Goal: Task Accomplishment & Management: Manage account settings

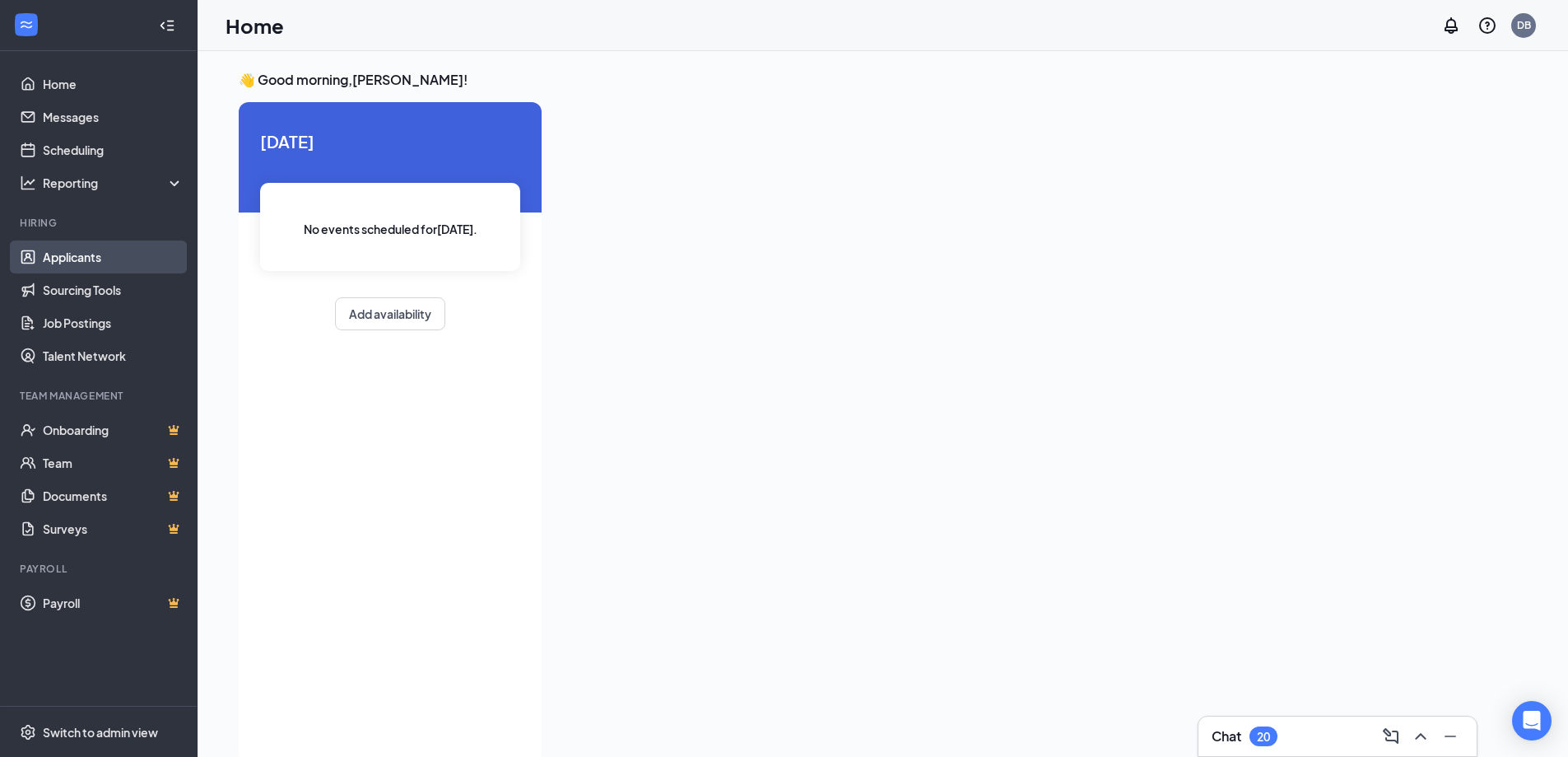
click at [56, 274] on link "Applicants" at bounding box center [112, 256] width 140 height 33
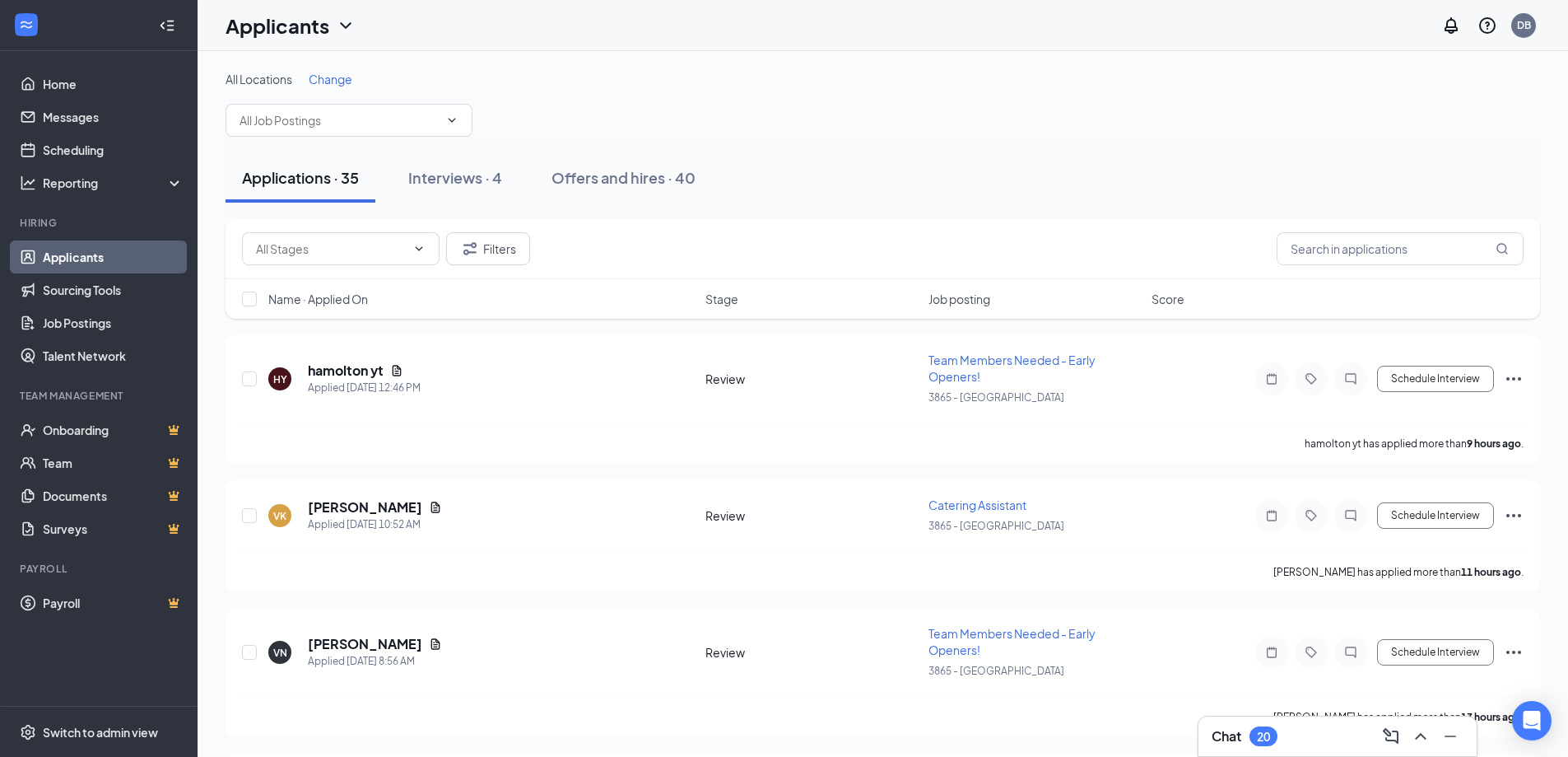
click at [339, 79] on span "Change" at bounding box center [331, 79] width 44 height 15
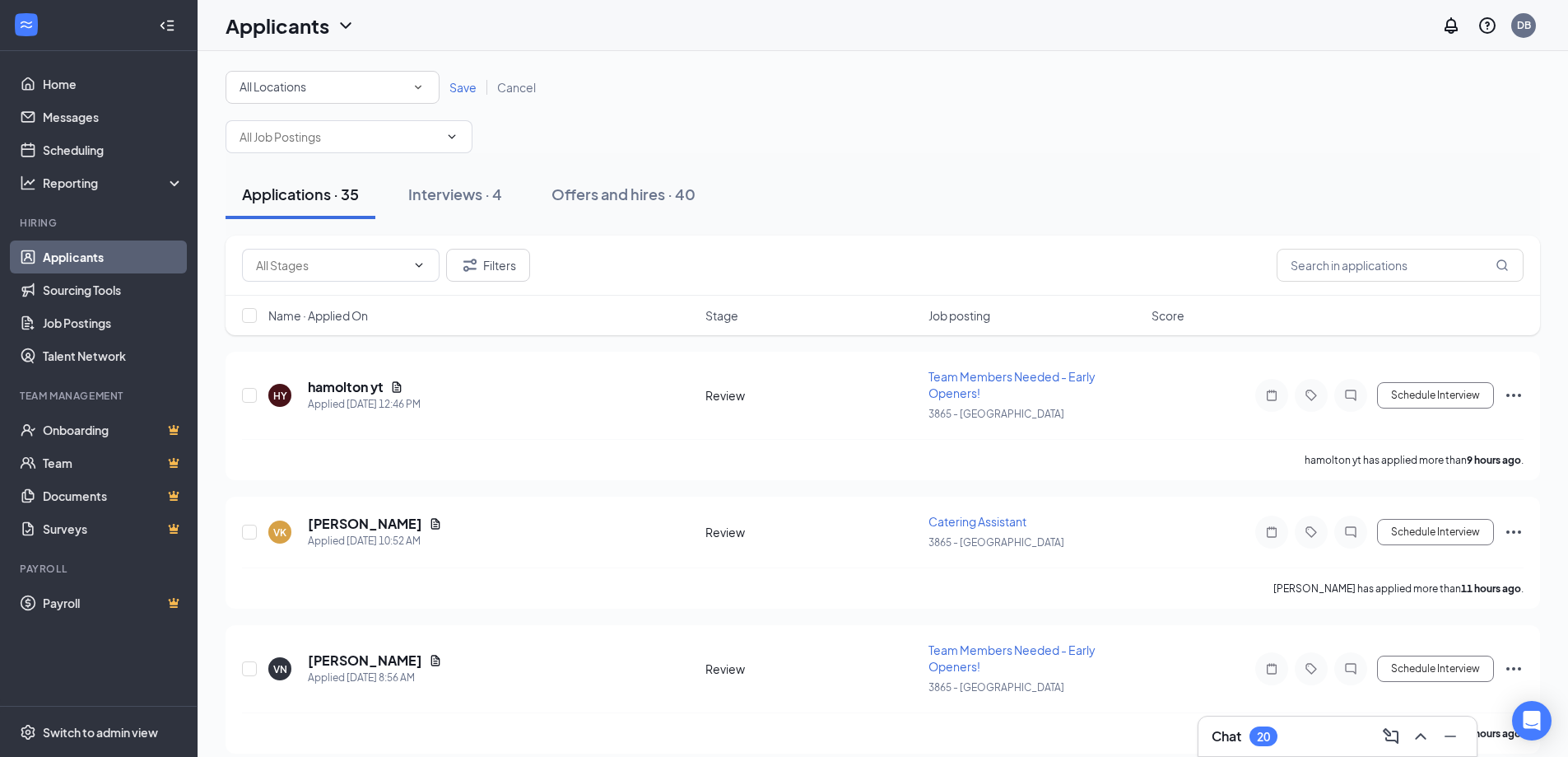
click at [354, 98] on div "All Locations All Locations" at bounding box center [333, 87] width 214 height 33
click at [344, 209] on div "3901 - Groton" at bounding box center [333, 212] width 188 height 20
click at [451, 93] on span "Save" at bounding box center [463, 87] width 27 height 15
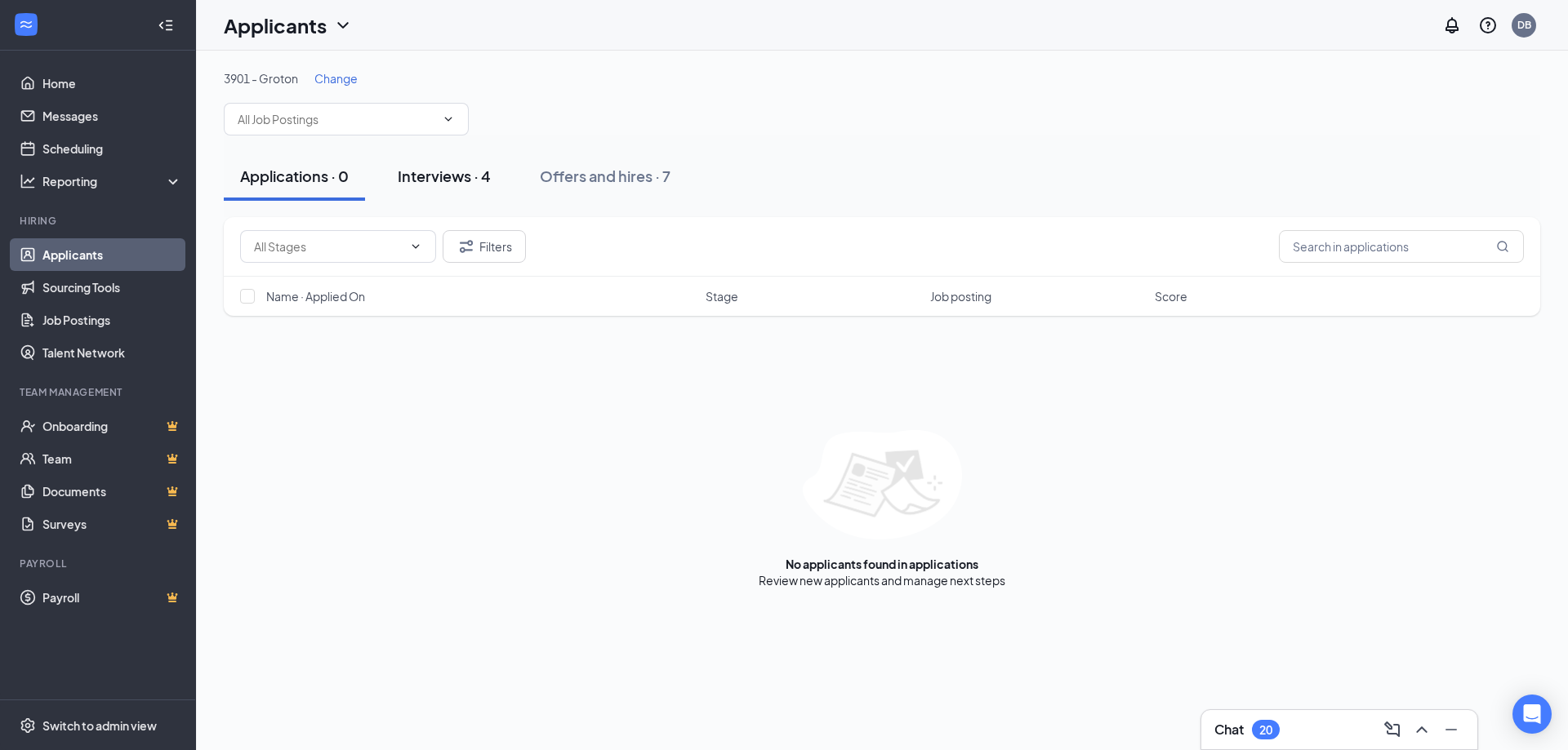
drag, startPoint x: 423, startPoint y: 158, endPoint x: 427, endPoint y: 171, distance: 13.6
click at [423, 163] on button "Interviews · 4" at bounding box center [443, 177] width 125 height 49
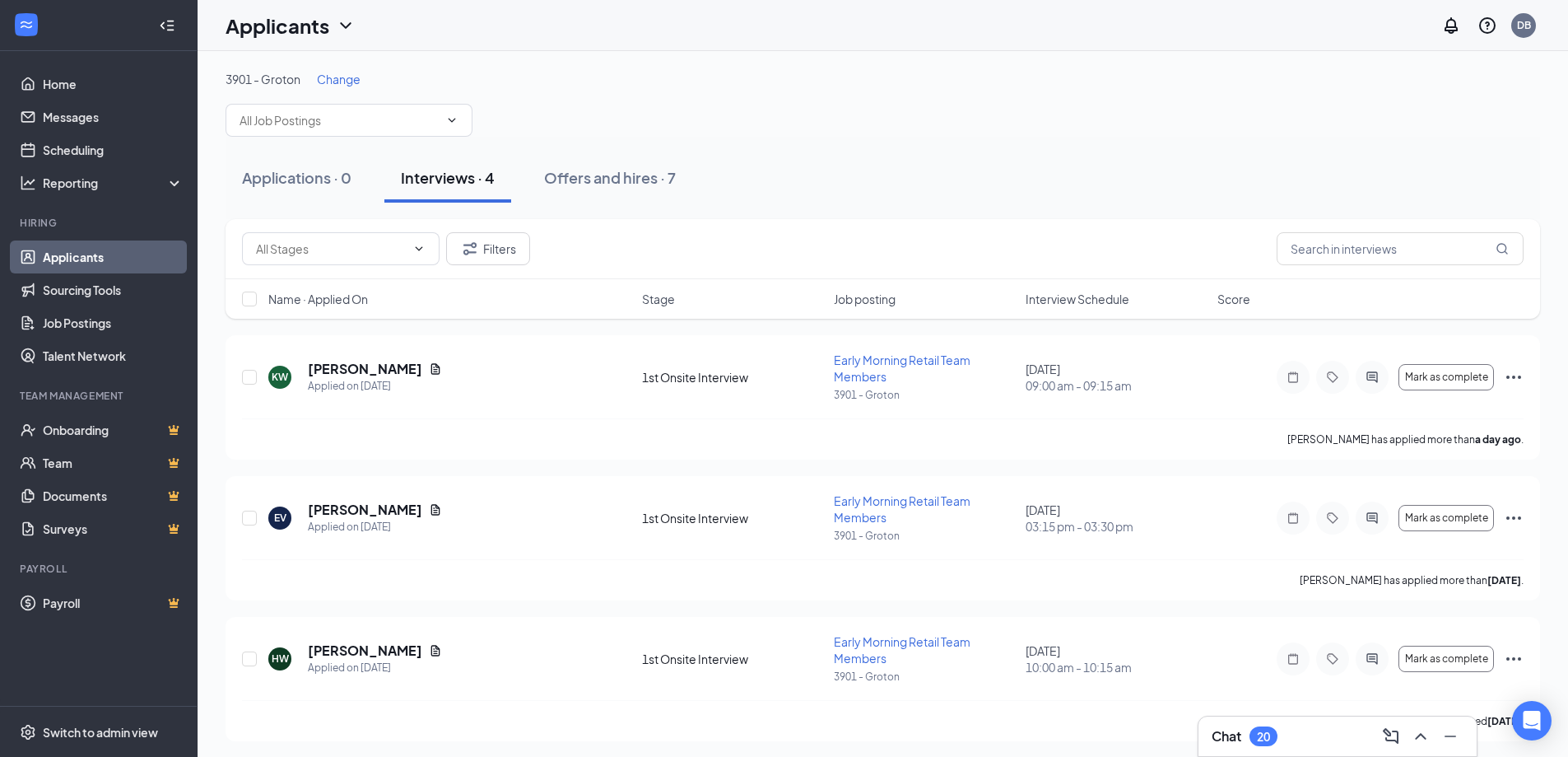
scroll to position [145, 0]
